Goal: Browse casually: Explore the website without a specific task or goal

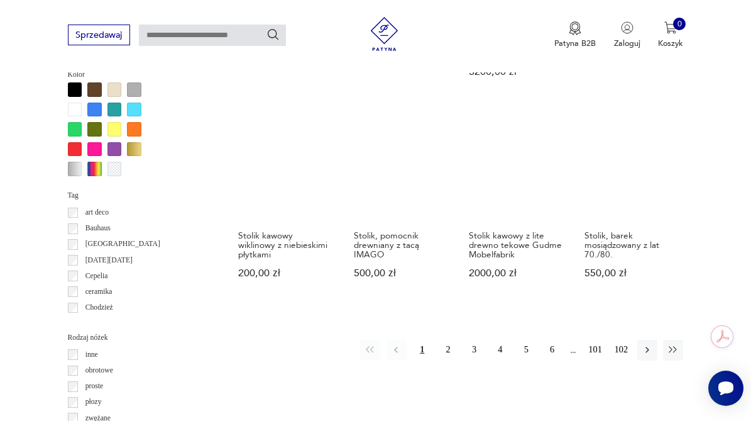
scroll to position [1058, 0]
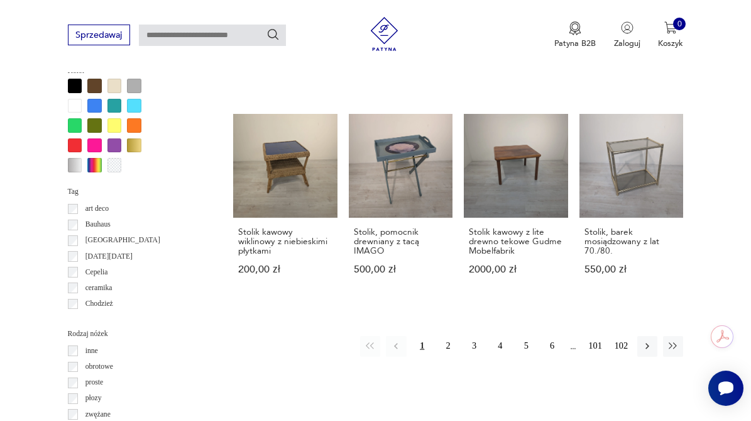
click at [74, 165] on div at bounding box center [75, 165] width 14 height 14
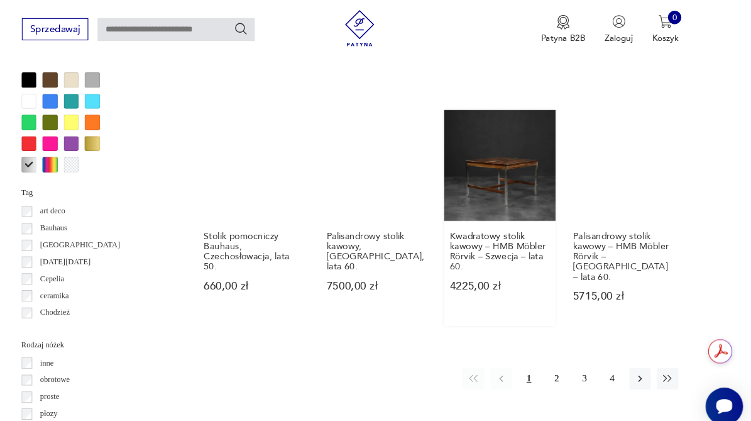
scroll to position [1061, 0]
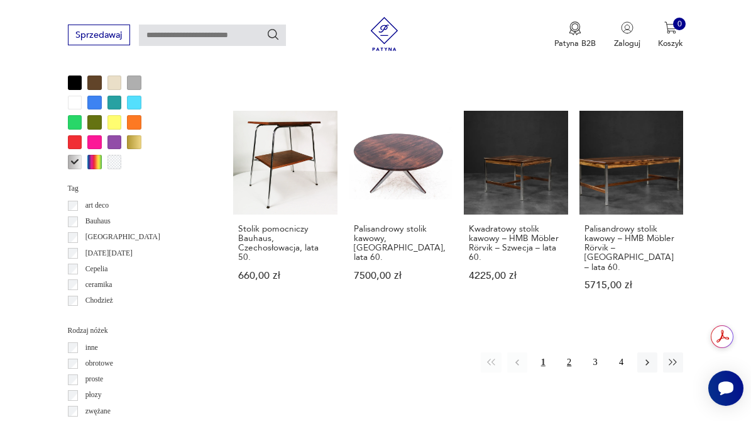
click at [570, 352] on button "2" at bounding box center [569, 362] width 20 height 20
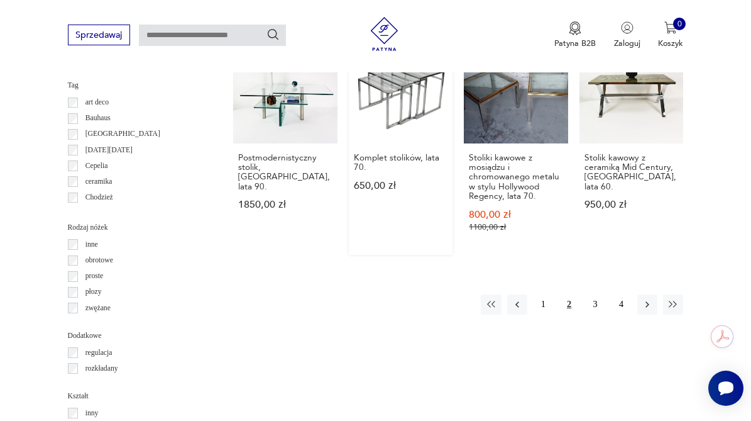
scroll to position [1216, 0]
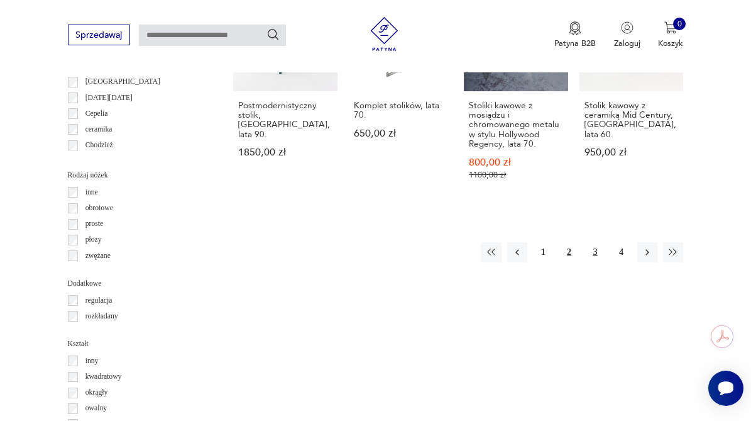
click at [601, 242] on button "3" at bounding box center [595, 252] width 20 height 20
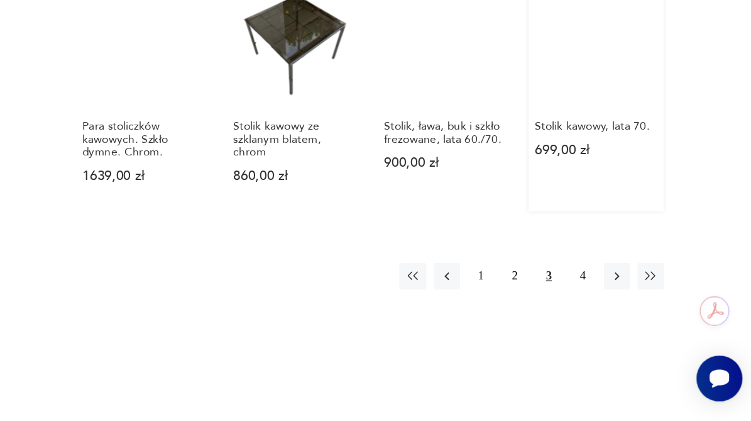
scroll to position [1204, 0]
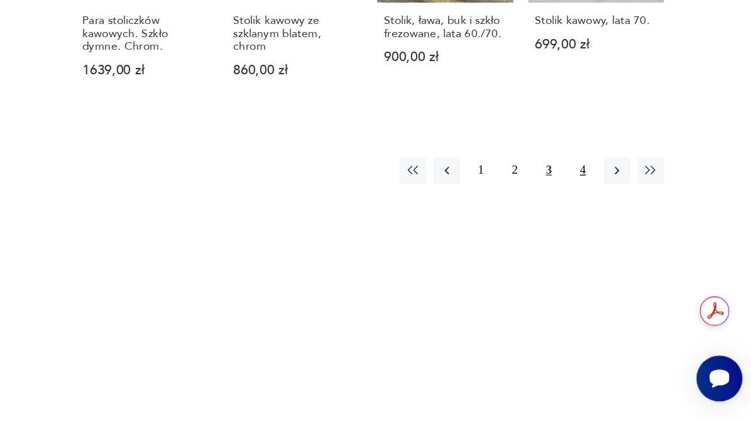
click at [619, 219] on button "4" at bounding box center [621, 229] width 20 height 20
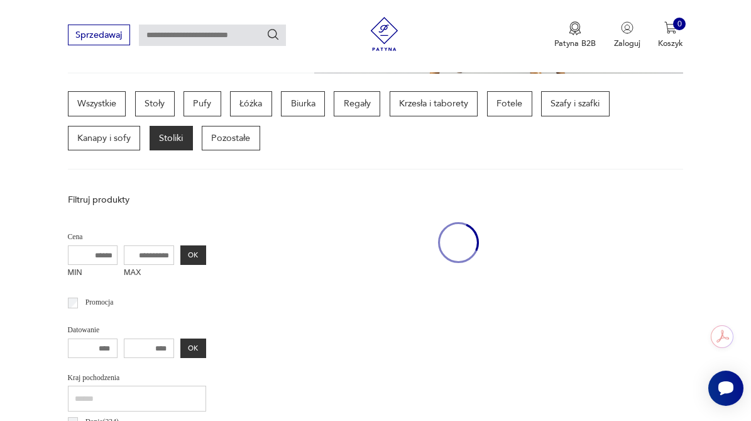
scroll to position [292, 0]
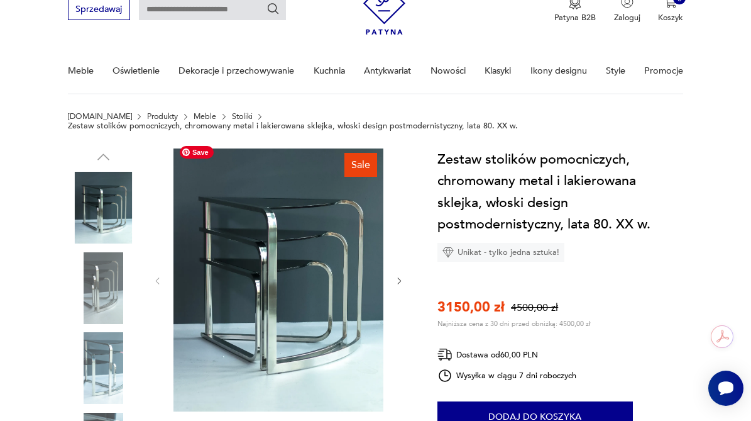
scroll to position [57, 0]
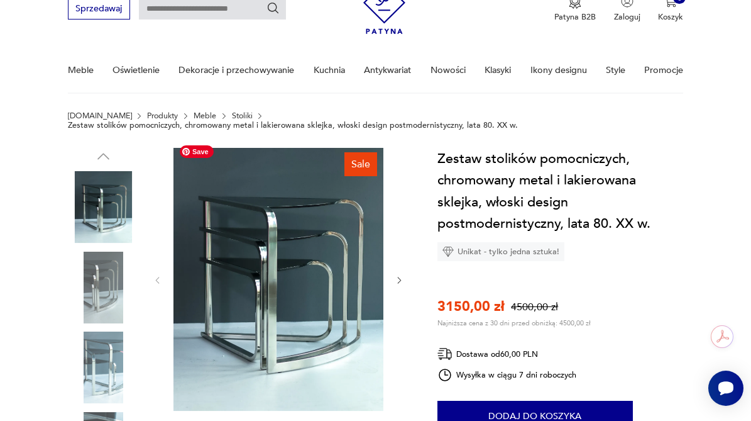
click at [400, 277] on icon "button" at bounding box center [400, 280] width 4 height 6
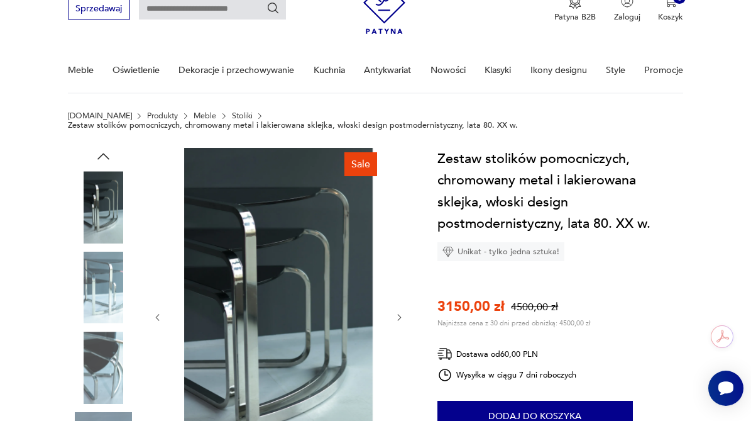
click at [399, 269] on div at bounding box center [278, 317] width 251 height 339
click at [397, 302] on div at bounding box center [278, 317] width 251 height 339
click at [397, 312] on icon "button" at bounding box center [399, 316] width 9 height 9
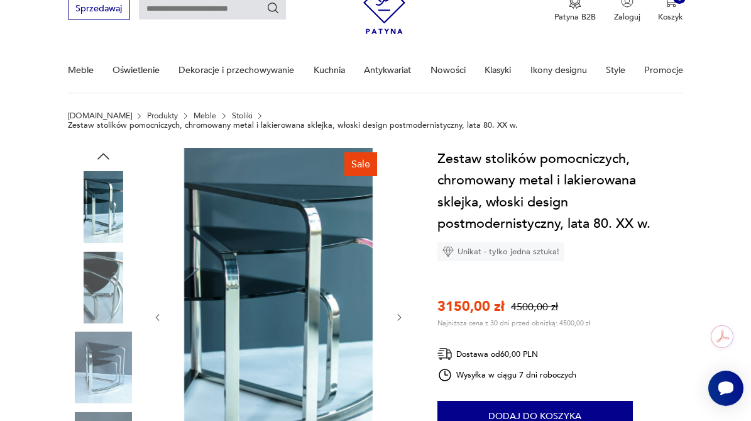
click at [397, 312] on icon "button" at bounding box center [399, 316] width 9 height 9
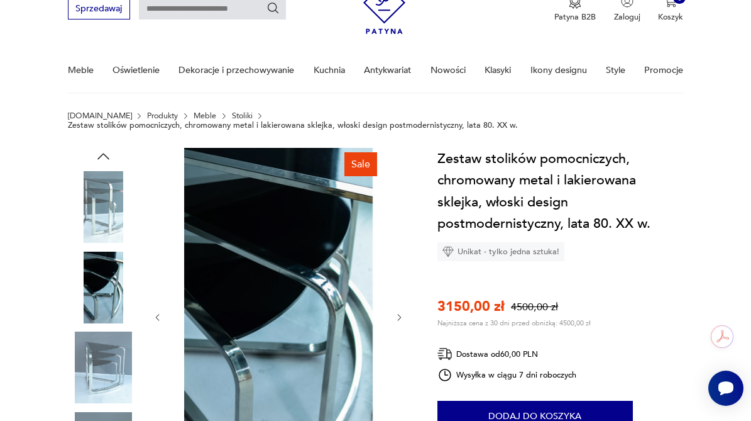
click at [397, 312] on icon "button" at bounding box center [399, 316] width 9 height 9
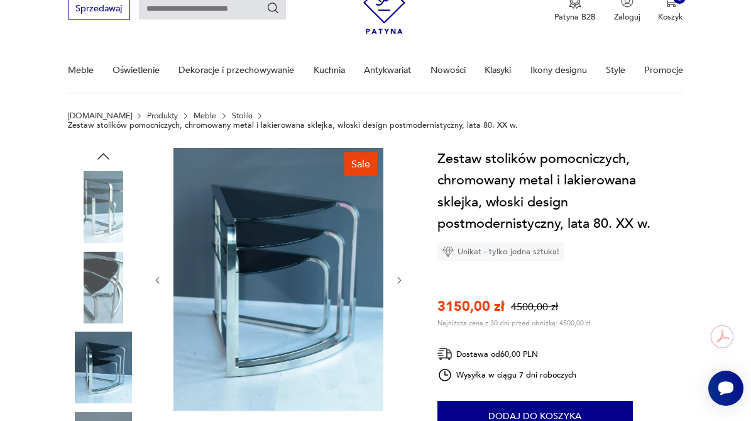
click at [397, 307] on div at bounding box center [278, 280] width 251 height 265
click at [401, 275] on icon "button" at bounding box center [399, 279] width 9 height 9
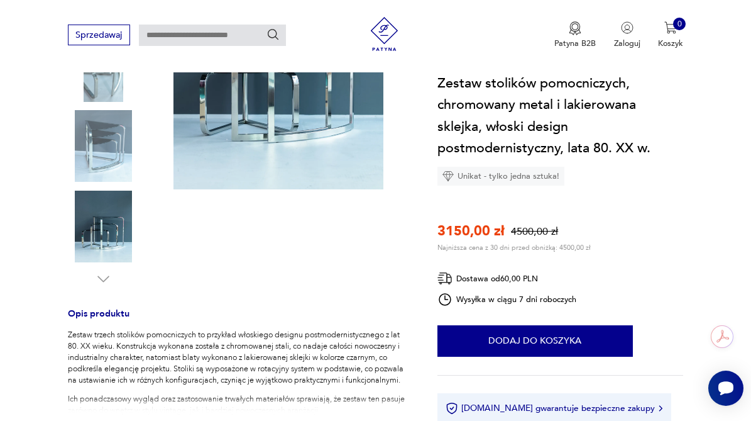
scroll to position [282, 0]
